Goal: Find specific page/section: Find specific page/section

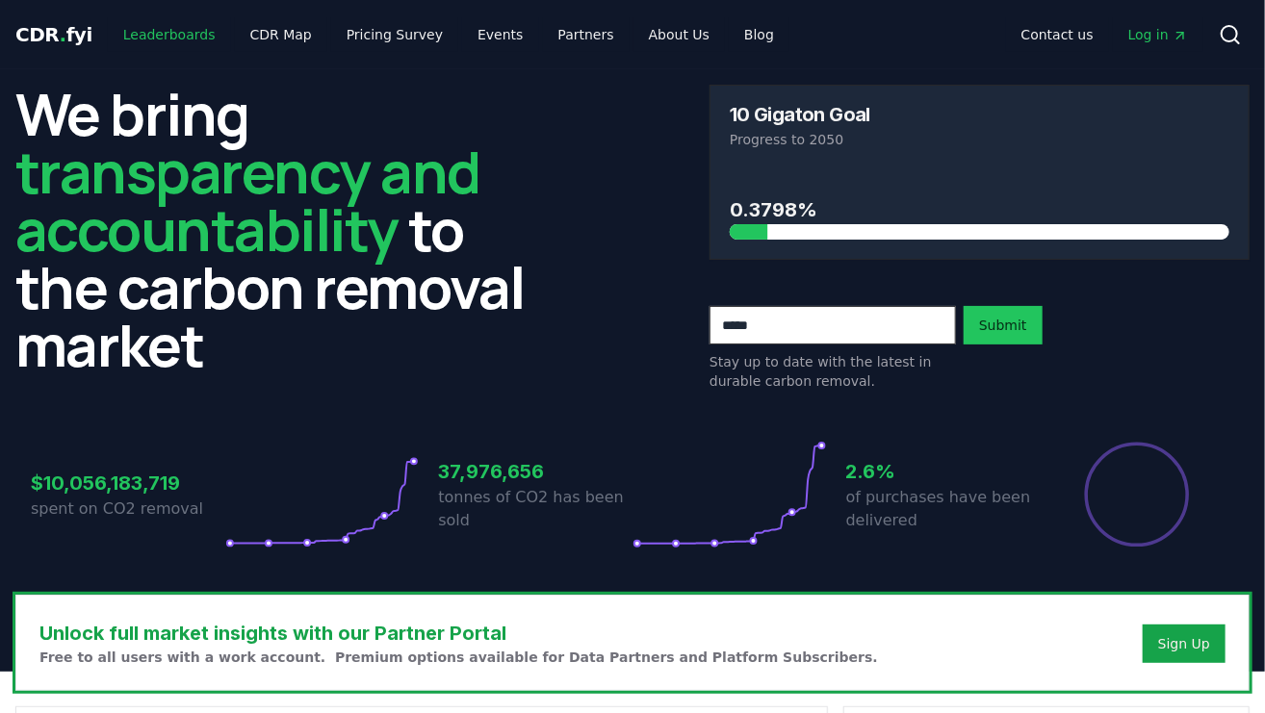
click at [134, 28] on link "Leaderboards" at bounding box center [169, 34] width 123 height 35
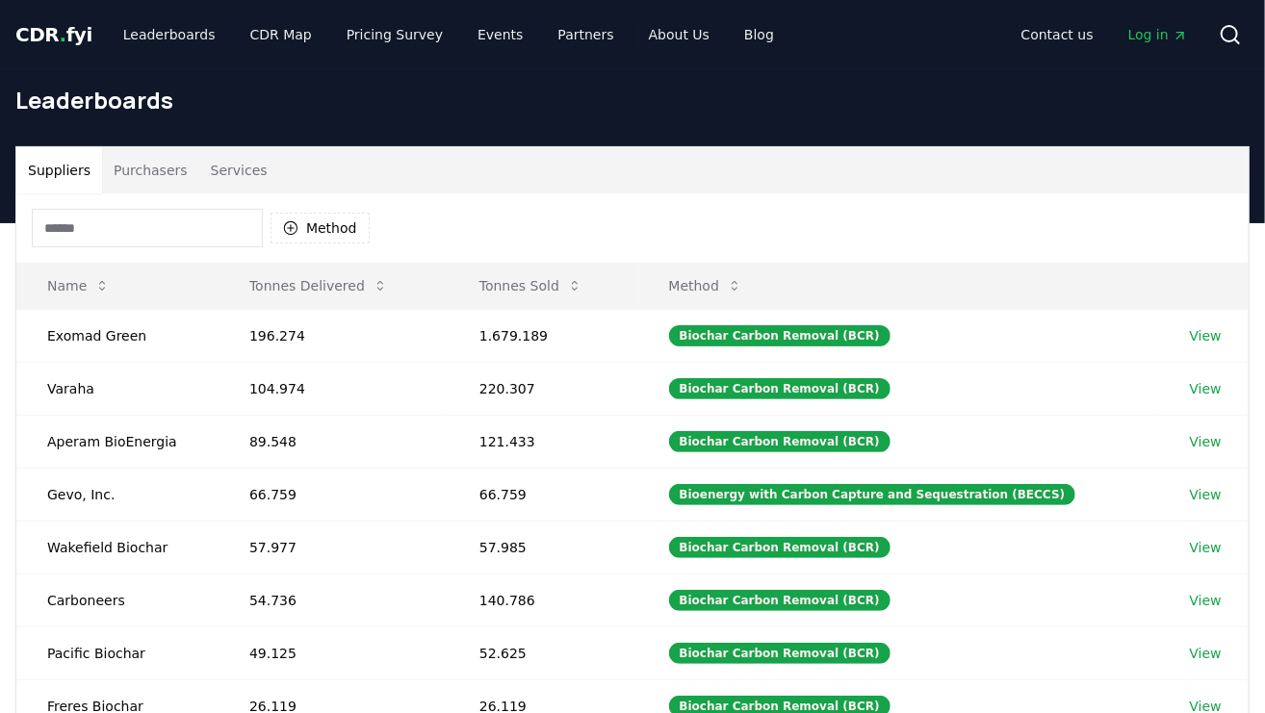
click at [165, 242] on input at bounding box center [147, 228] width 231 height 38
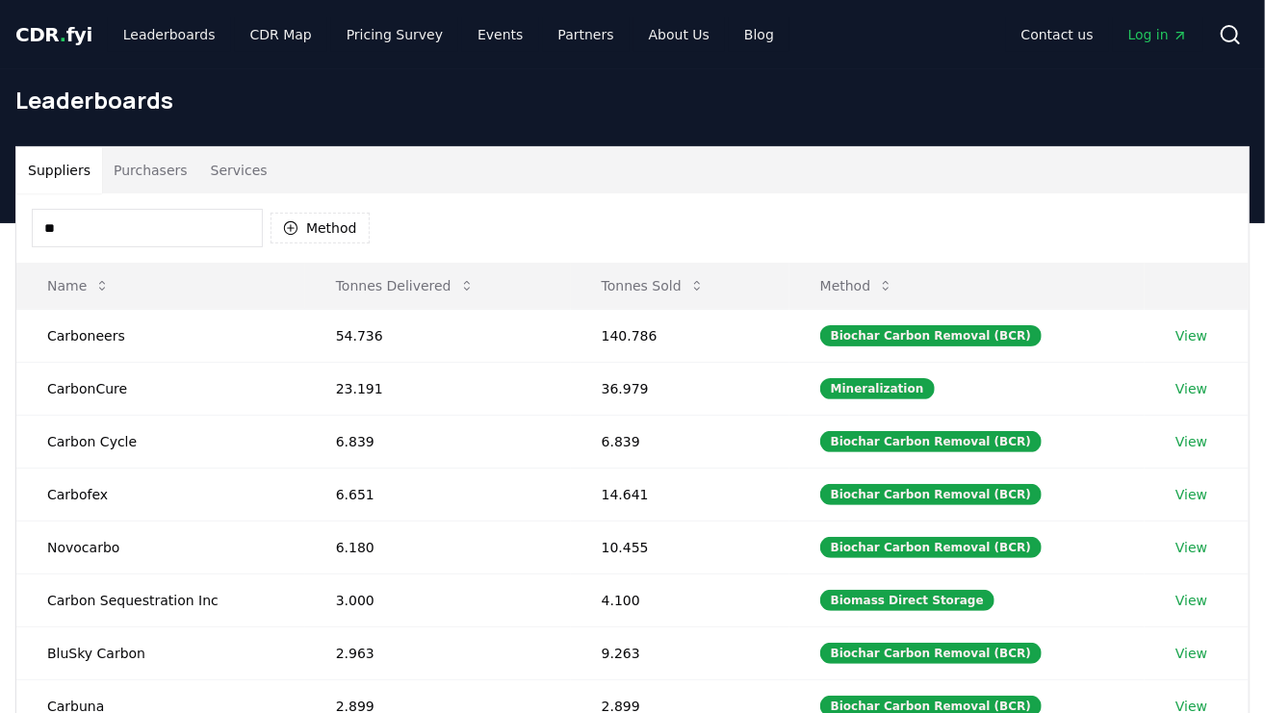
type input "*"
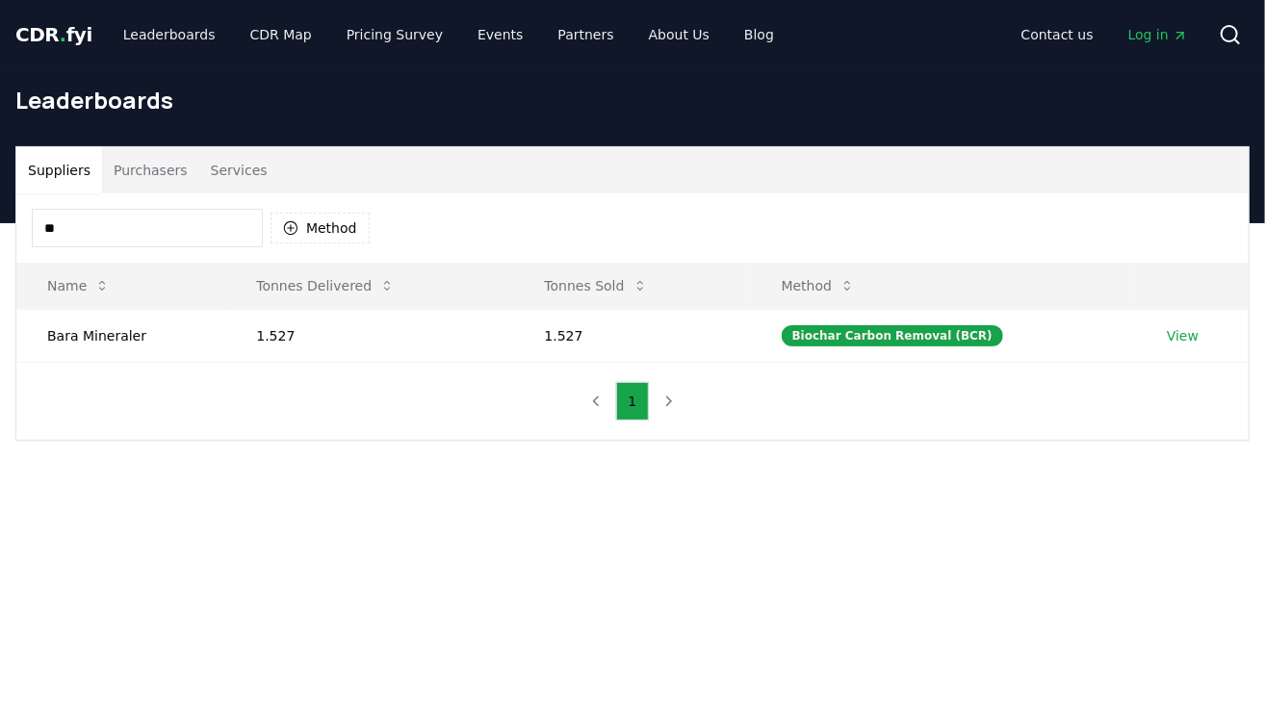
type input "*"
